Goal: Information Seeking & Learning: Learn about a topic

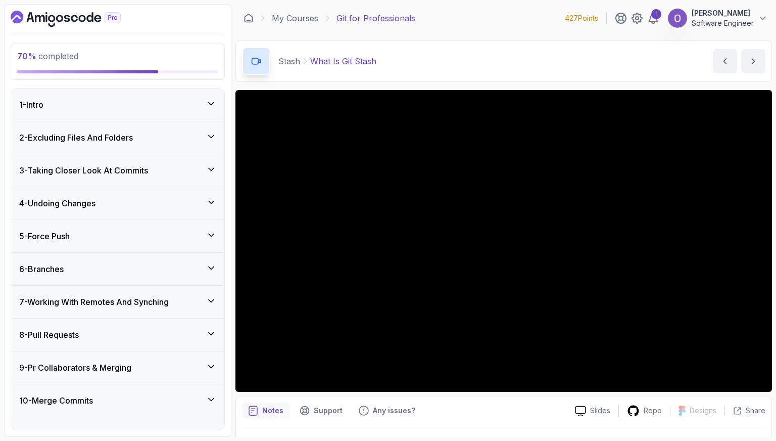
scroll to position [312, 0]
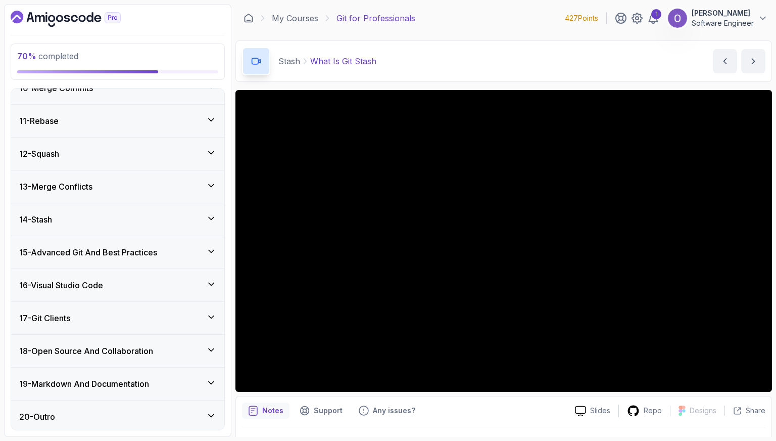
click at [113, 221] on div "14 - Stash" at bounding box center [117, 219] width 197 height 12
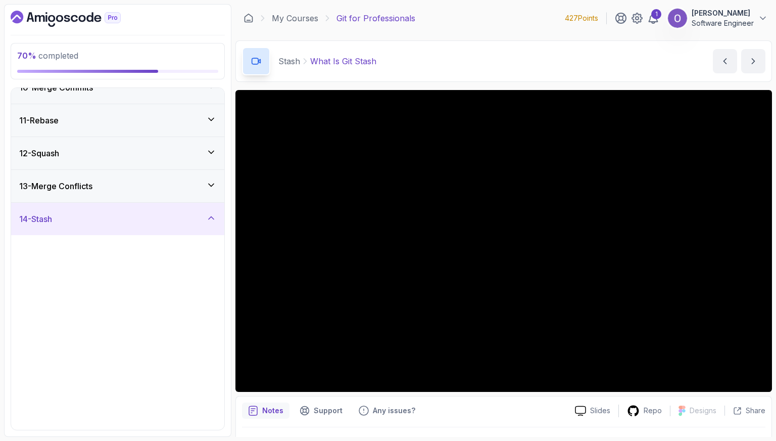
scroll to position [347, 0]
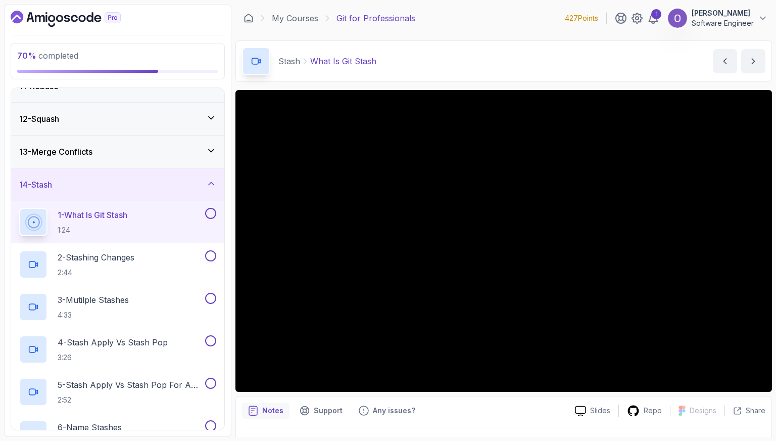
click at [127, 222] on h2 "1 - What Is Git Stash 1:24" at bounding box center [93, 222] width 70 height 26
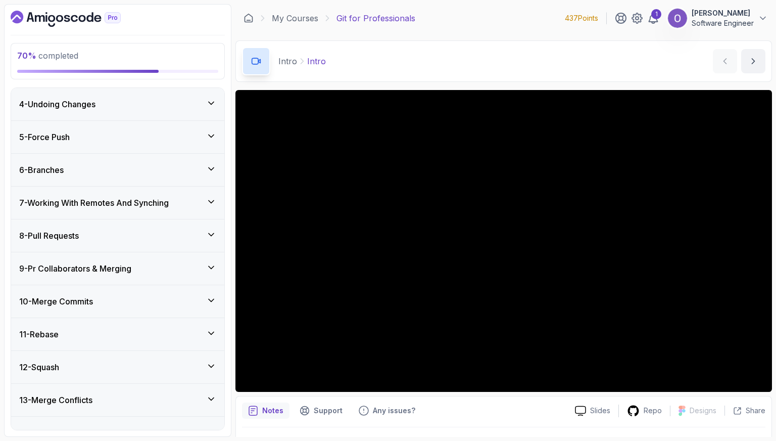
scroll to position [280, 0]
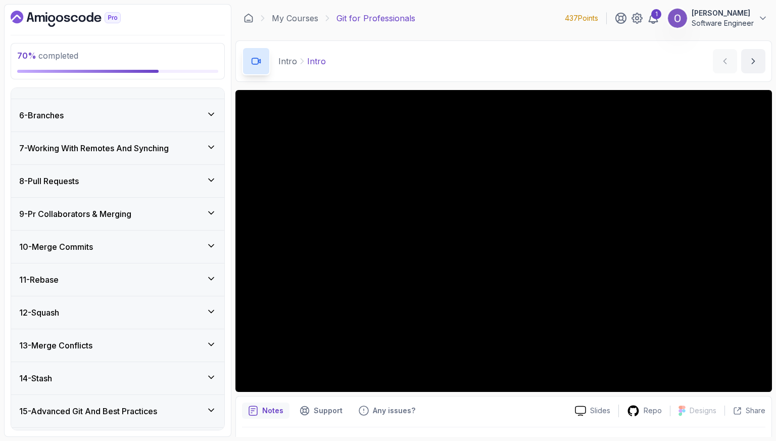
click at [152, 372] on div "14 - Stash" at bounding box center [117, 378] width 197 height 12
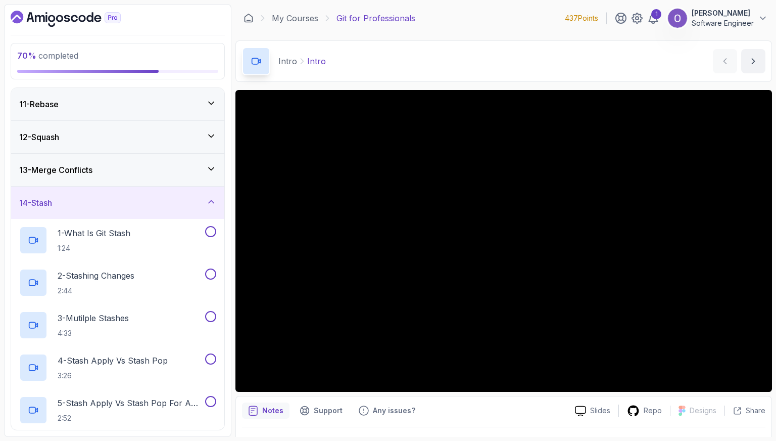
scroll to position [329, 0]
click at [151, 241] on div "1 - What Is Git Stash 1:24" at bounding box center [111, 239] width 184 height 28
